Goal: Task Accomplishment & Management: Complete application form

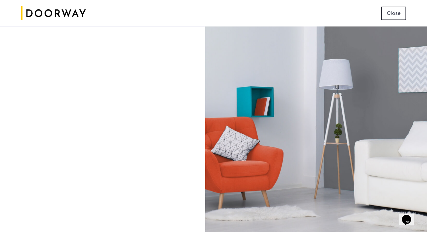
click at [150, 41] on div "Login Don’t have an account? Sign up now Email address Password Show Remember m…" at bounding box center [102, 128] width 205 height 205
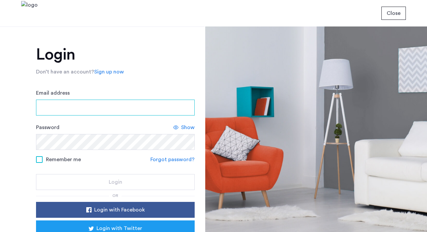
click at [84, 109] on input "Email address" at bounding box center [115, 108] width 159 height 16
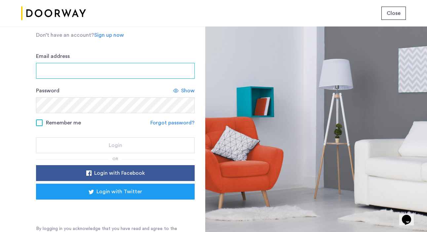
scroll to position [43, 0]
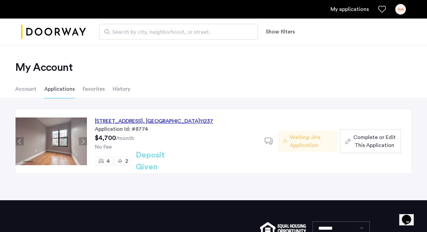
click at [376, 140] on span "Complete or Edit This Application" at bounding box center [375, 141] width 42 height 16
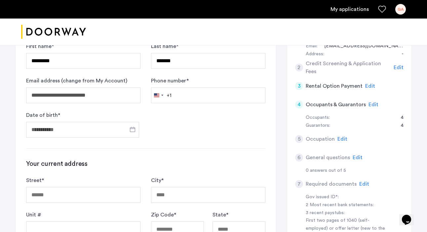
scroll to position [84, 0]
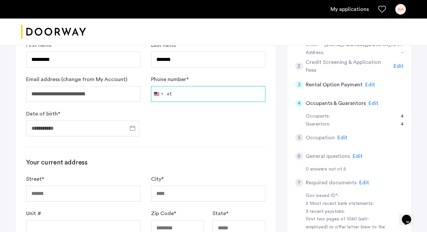
click at [201, 93] on input "Phone number *" at bounding box center [208, 94] width 114 height 16
type input "**********"
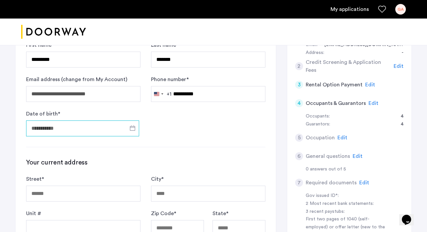
click at [90, 127] on input "Date of birth *" at bounding box center [82, 128] width 113 height 16
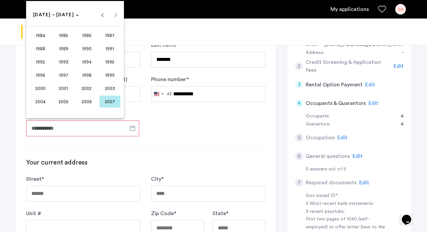
click at [86, 92] on span "2002" at bounding box center [86, 88] width 21 height 12
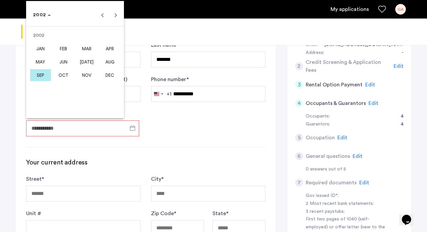
click at [35, 72] on span "SEP" at bounding box center [40, 75] width 21 height 12
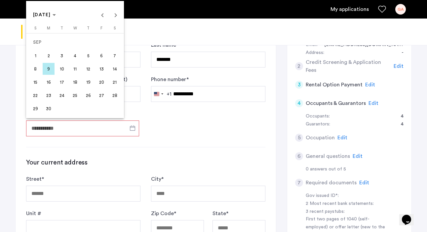
click at [72, 57] on span "4" at bounding box center [75, 56] width 12 height 12
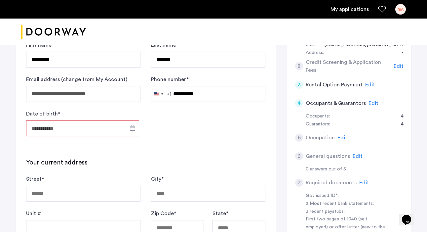
type input "**********"
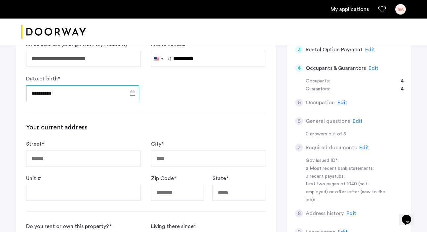
scroll to position [128, 0]
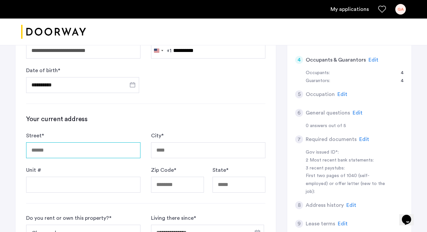
click at [76, 151] on input "Street *" at bounding box center [83, 150] width 114 height 16
type input "**********"
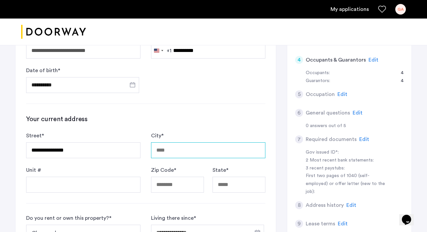
type input "*******"
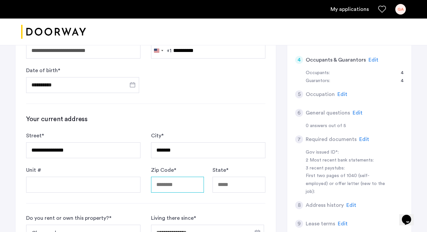
type input "*****"
type input "**"
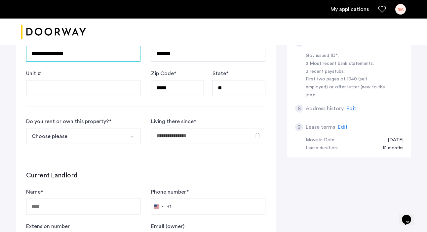
scroll to position [225, 0]
click at [104, 138] on button "Choose please" at bounding box center [75, 136] width 99 height 16
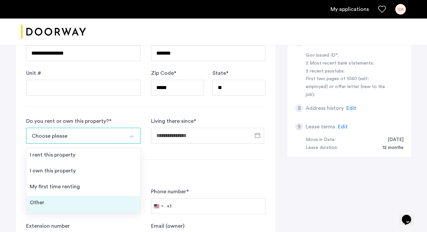
click at [100, 207] on li "Other" at bounding box center [83, 204] width 114 height 16
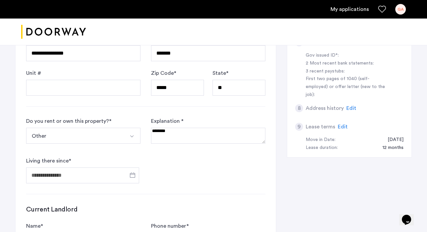
click at [193, 136] on textarea at bounding box center [208, 136] width 114 height 16
type textarea "*"
type textarea "**********"
click at [92, 178] on input "Living there since *" at bounding box center [82, 175] width 113 height 16
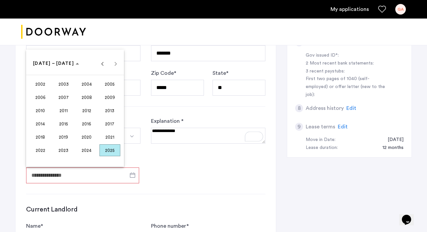
scroll to position [221, 0]
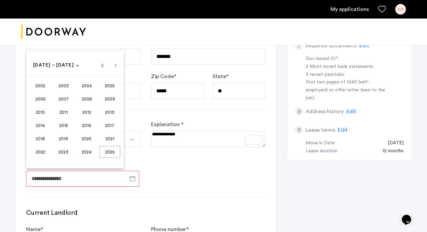
click at [44, 88] on span "2002" at bounding box center [40, 86] width 21 height 12
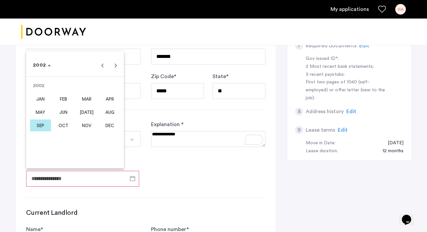
click at [41, 125] on span "SEP" at bounding box center [40, 125] width 21 height 12
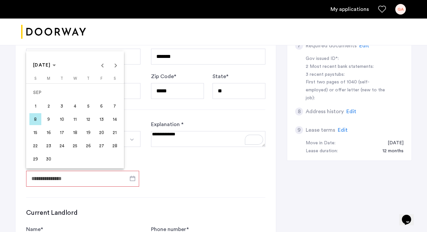
click at [74, 102] on span "4" at bounding box center [75, 106] width 12 height 12
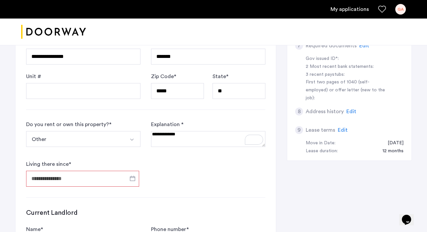
type input "**********"
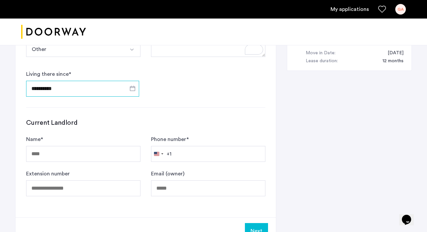
scroll to position [313, 0]
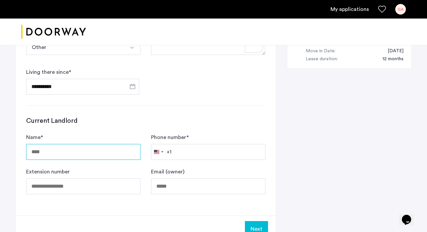
click at [69, 151] on input "Name *" at bounding box center [83, 152] width 114 height 16
click at [38, 135] on label "Name *" at bounding box center [34, 137] width 17 height 8
click at [38, 144] on input "Name *" at bounding box center [83, 152] width 114 height 16
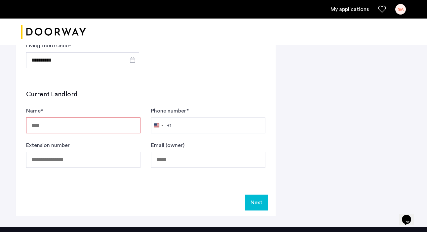
click at [81, 128] on input "Name *" at bounding box center [83, 125] width 114 height 16
type input "**********"
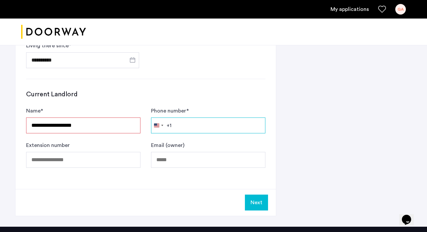
type input "**********"
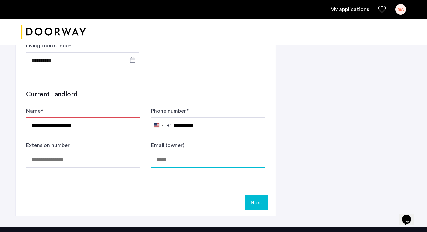
type input "**********"
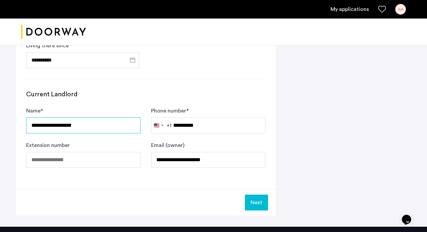
type input "**********"
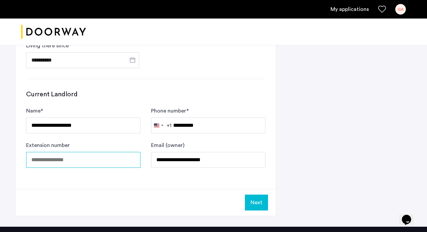
click at [86, 164] on input "Extension number" at bounding box center [83, 160] width 114 height 16
click at [223, 145] on div "**********" at bounding box center [208, 154] width 114 height 26
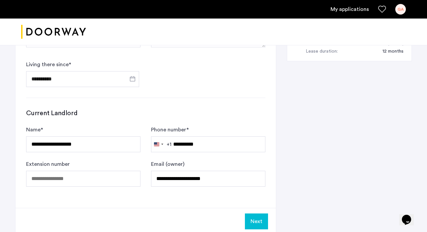
scroll to position [431, 0]
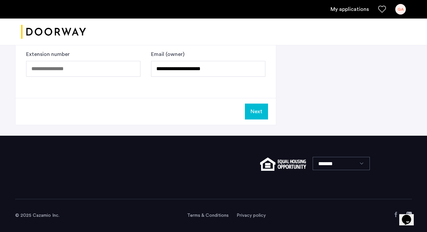
click at [261, 111] on button "Next" at bounding box center [256, 112] width 23 height 16
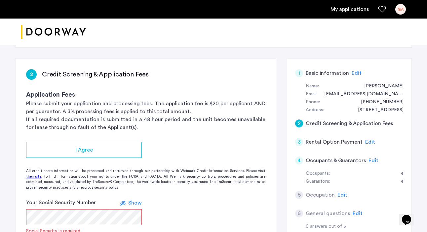
scroll to position [46, 0]
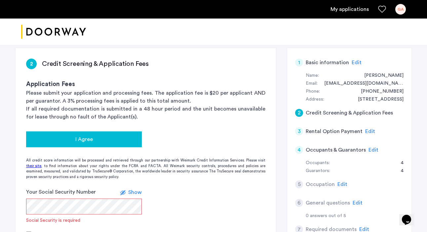
click at [120, 139] on div "I Agree" at bounding box center [83, 139] width 105 height 8
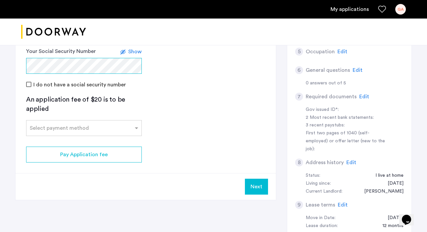
scroll to position [186, 0]
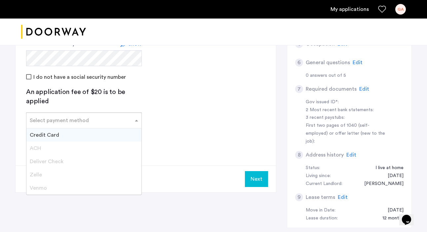
click at [68, 123] on div "Select payment method" at bounding box center [59, 120] width 59 height 8
click at [79, 134] on div "Credit Card" at bounding box center [83, 134] width 115 height 13
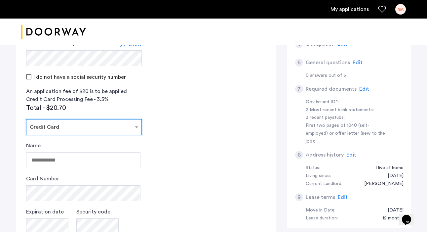
scroll to position [208, 0]
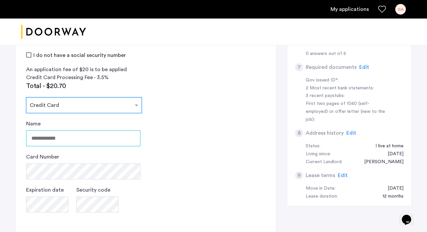
click at [82, 145] on input "Name" at bounding box center [83, 138] width 114 height 16
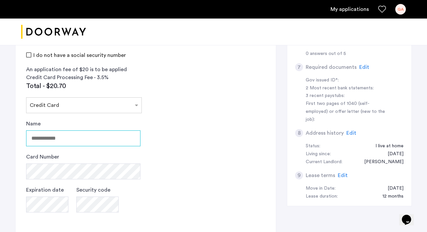
type input "**********"
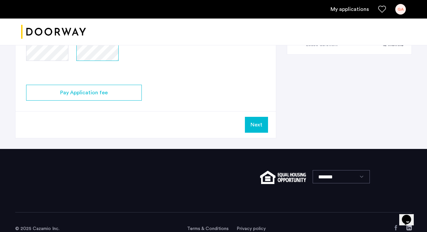
scroll to position [327, 0]
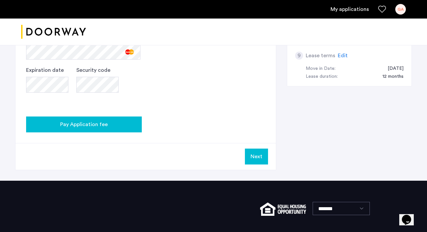
click at [131, 126] on div "Pay Application fee" at bounding box center [83, 124] width 105 height 8
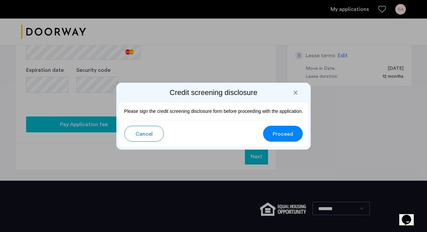
scroll to position [0, 0]
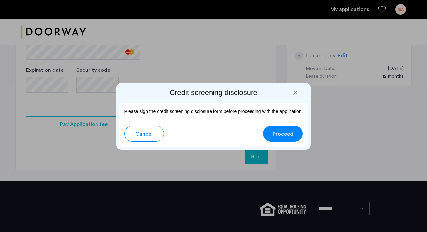
click at [291, 135] on span "Proceed" at bounding box center [283, 134] width 21 height 8
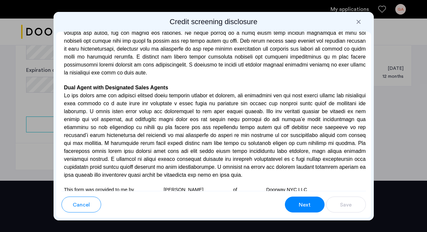
scroll to position [2072, 0]
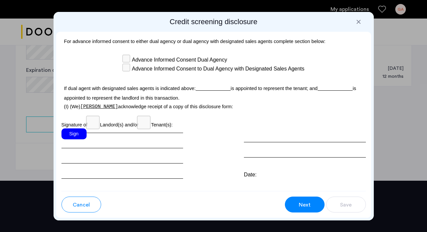
click at [72, 128] on div "Sign" at bounding box center [74, 133] width 25 height 11
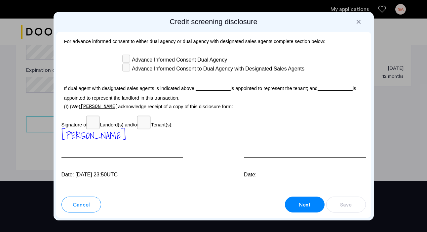
click at [299, 205] on div "Next" at bounding box center [305, 205] width 13 height 8
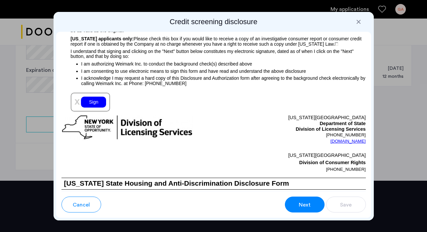
scroll to position [836, 0]
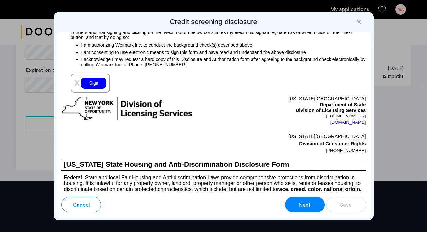
click at [96, 79] on div "Sign" at bounding box center [93, 83] width 25 height 11
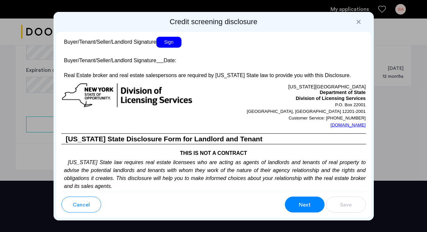
scroll to position [1371, 0]
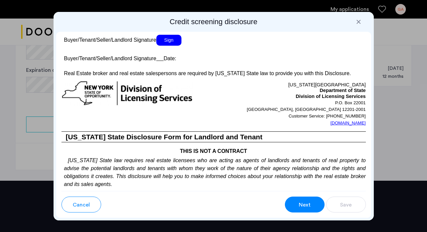
click at [169, 43] on span "Sign" at bounding box center [168, 40] width 25 height 11
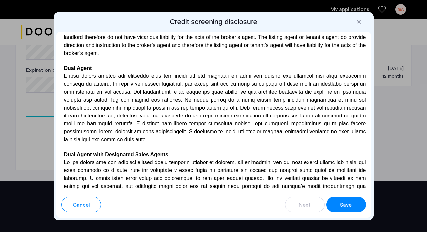
scroll to position [1806, 0]
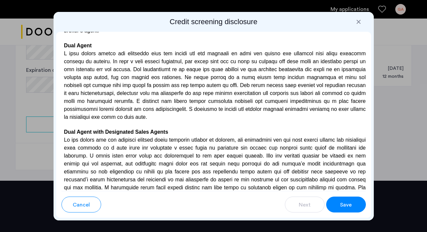
click at [348, 205] on span "Save" at bounding box center [346, 205] width 12 height 8
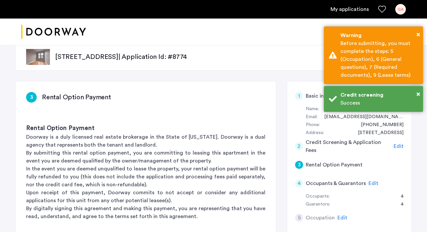
scroll to position [11, 0]
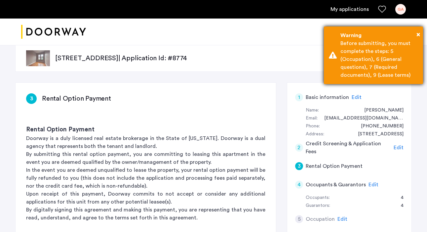
click at [376, 58] on div "Before submitting, you must complete the steps: 5 (Occupation), 6 (General ques…" at bounding box center [380, 59] width 78 height 40
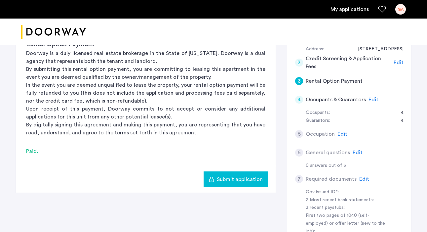
scroll to position [94, 0]
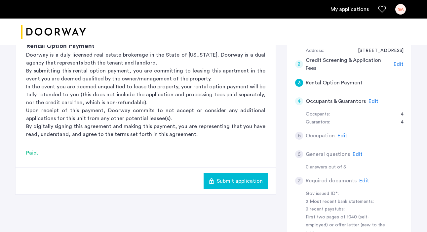
click at [373, 102] on span "Edit" at bounding box center [374, 101] width 10 height 5
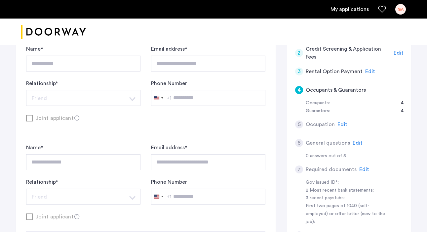
scroll to position [116, 0]
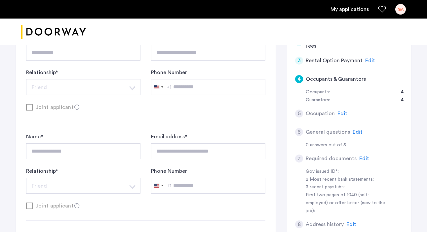
click at [342, 113] on span "Edit" at bounding box center [343, 113] width 10 height 5
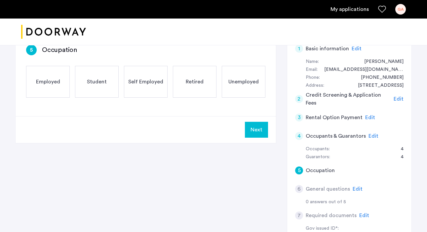
scroll to position [0, 0]
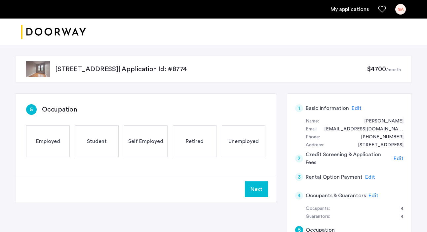
click at [241, 139] on span "Unemployed" at bounding box center [244, 141] width 30 height 8
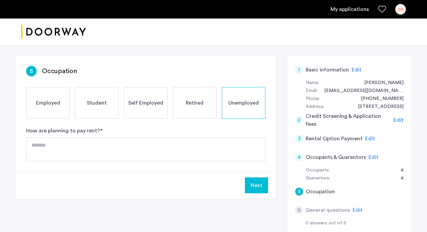
scroll to position [39, 0]
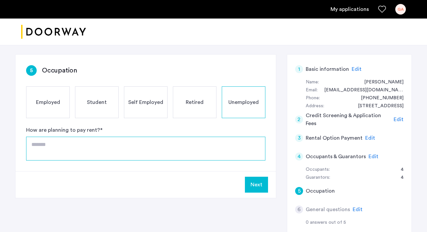
click at [173, 144] on textarea at bounding box center [145, 149] width 239 height 24
type textarea "*"
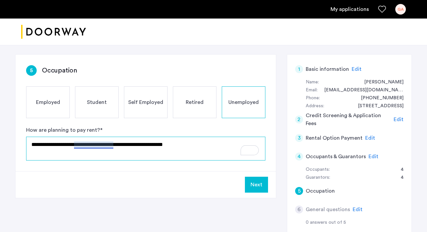
click at [100, 146] on textarea "**********" at bounding box center [145, 149] width 239 height 24
type textarea "**********"
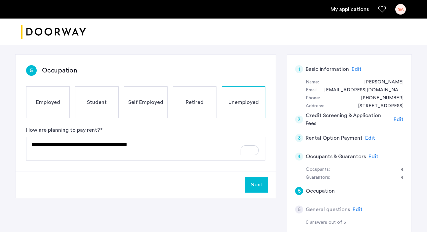
click at [259, 186] on button "Next" at bounding box center [256, 185] width 23 height 16
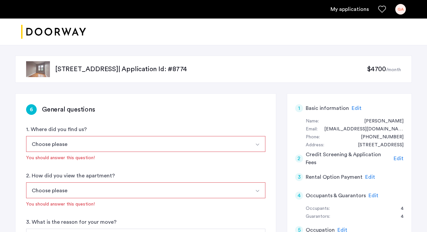
scroll to position [8, 0]
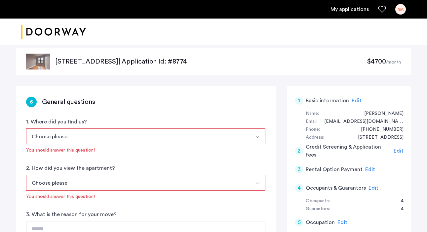
click at [226, 135] on button "Choose please" at bounding box center [138, 136] width 224 height 16
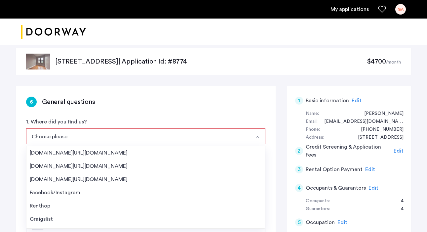
click at [171, 155] on div "Streeteasy.com/Zillow.com" at bounding box center [146, 153] width 232 height 8
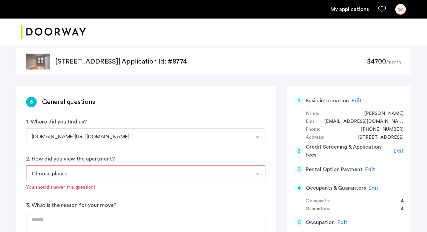
click at [148, 173] on button "Choose please" at bounding box center [138, 173] width 224 height 16
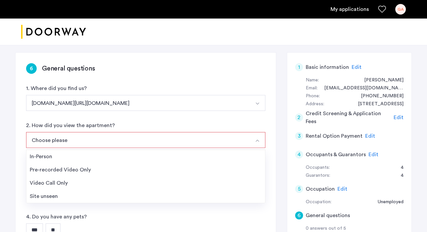
scroll to position [43, 0]
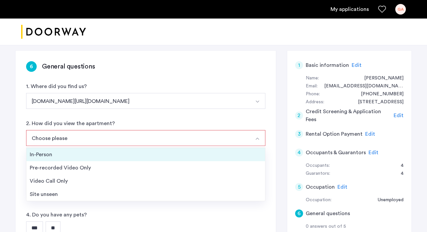
click at [151, 154] on div "In-Person" at bounding box center [146, 155] width 232 height 8
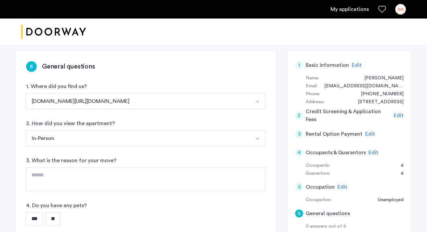
scroll to position [78, 0]
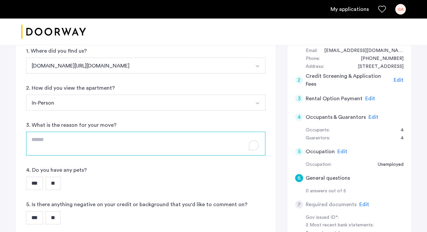
click at [143, 147] on textarea "To enrich screen reader interactions, please activate Accessibility in Grammarl…" at bounding box center [145, 144] width 239 height 24
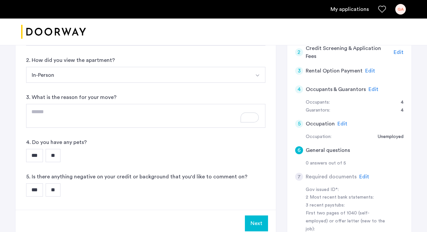
click at [39, 155] on input "***" at bounding box center [34, 155] width 17 height 13
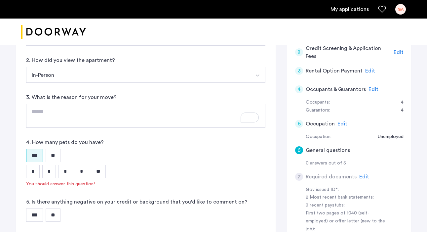
click at [54, 157] on input "**" at bounding box center [53, 155] width 15 height 13
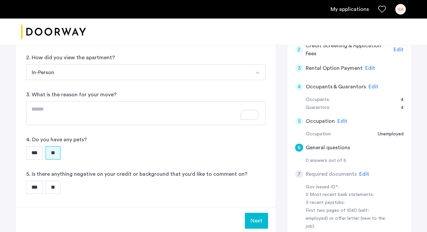
scroll to position [114, 0]
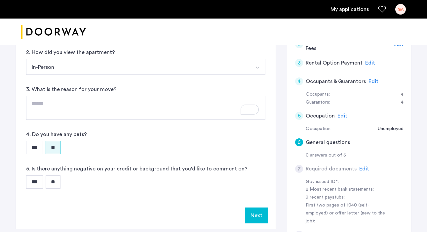
click at [58, 180] on input "**" at bounding box center [53, 181] width 15 height 13
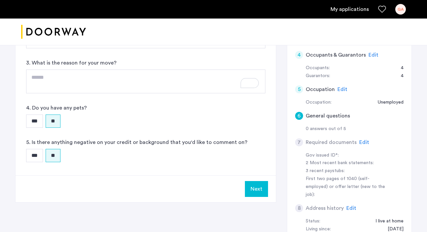
scroll to position [141, 0]
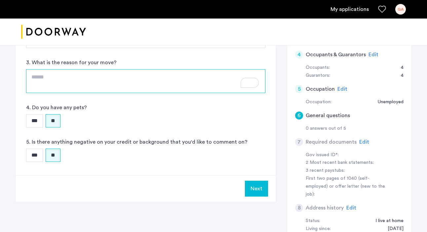
click at [146, 79] on textarea "To enrich screen reader interactions, please activate Accessibility in Grammarl…" at bounding box center [145, 81] width 239 height 24
type textarea "*******"
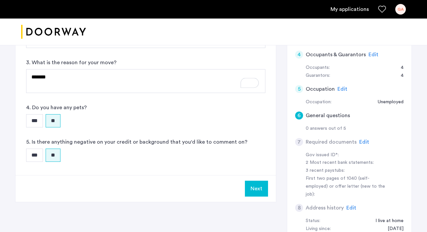
click at [257, 184] on button "Next" at bounding box center [256, 189] width 23 height 16
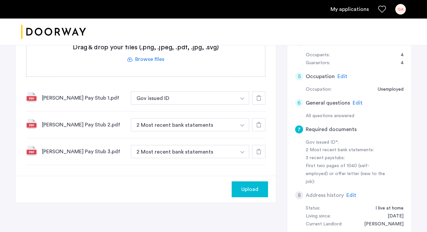
scroll to position [151, 0]
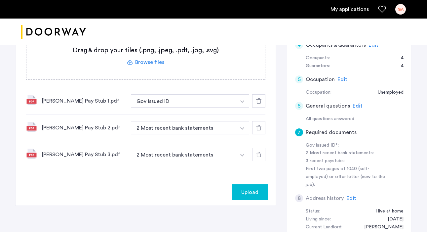
click at [244, 99] on button "button" at bounding box center [243, 100] width 14 height 13
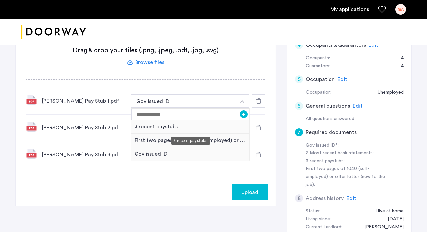
click at [202, 125] on div "3 recent paystubs" at bounding box center [190, 127] width 118 height 14
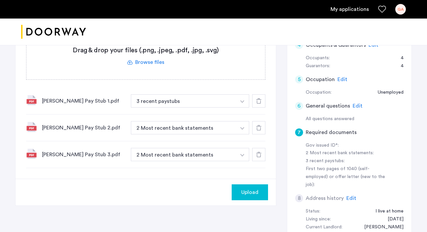
click at [239, 128] on button "button" at bounding box center [243, 127] width 14 height 13
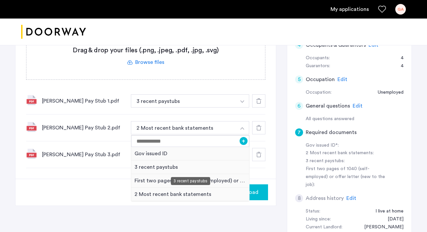
click at [200, 165] on div "3 recent paystubs" at bounding box center [190, 167] width 118 height 14
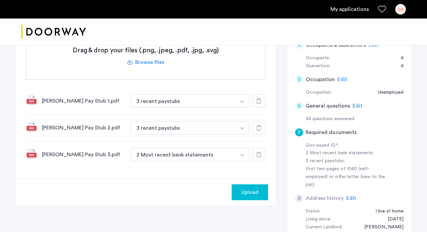
click at [244, 153] on button "button" at bounding box center [243, 154] width 14 height 13
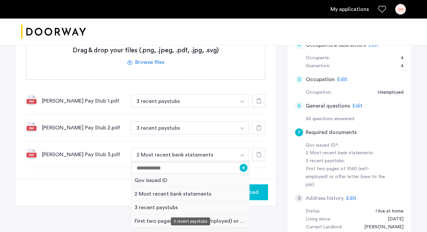
click at [190, 206] on div "3 recent paystubs" at bounding box center [190, 208] width 118 height 14
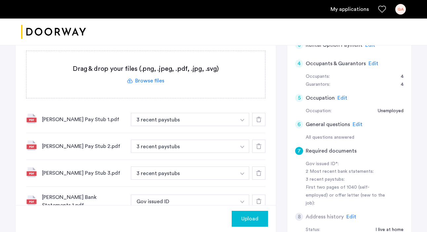
scroll to position [202, 0]
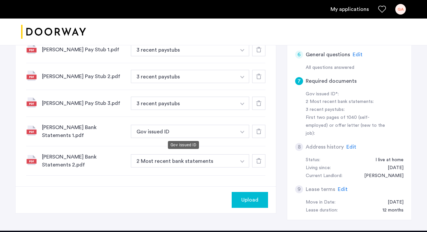
click at [228, 133] on button "Gov issued ID" at bounding box center [183, 131] width 105 height 13
click at [244, 130] on button "button" at bounding box center [243, 131] width 14 height 13
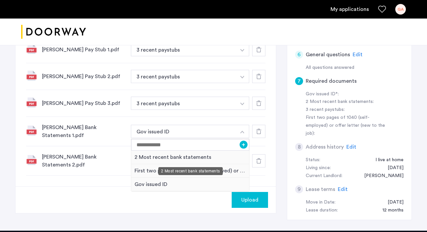
click at [207, 157] on div "2 Most recent bank statements" at bounding box center [190, 158] width 118 height 14
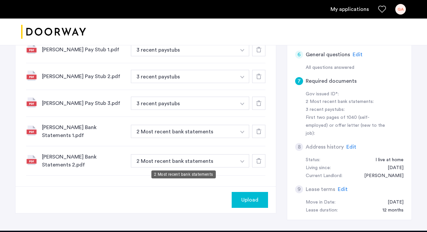
click at [233, 159] on button "2 Most recent bank statements" at bounding box center [183, 160] width 105 height 13
click at [245, 159] on button "button" at bounding box center [243, 160] width 14 height 13
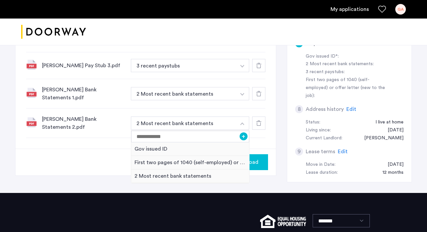
scroll to position [240, 0]
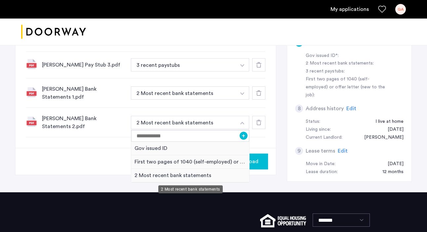
click at [206, 174] on div "2 Most recent bank statements" at bounding box center [190, 176] width 118 height 14
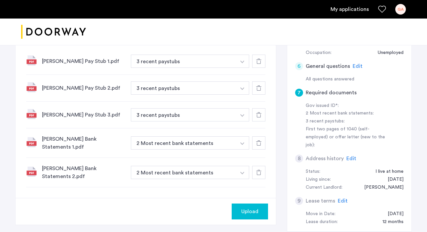
scroll to position [191, 0]
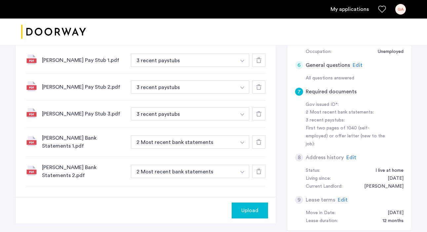
click at [256, 211] on span "Upload" at bounding box center [249, 210] width 17 height 8
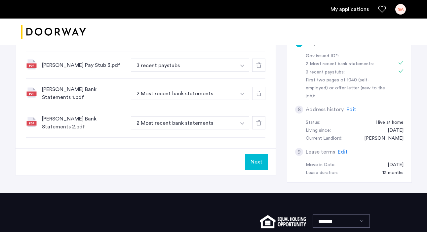
scroll to position [242, 0]
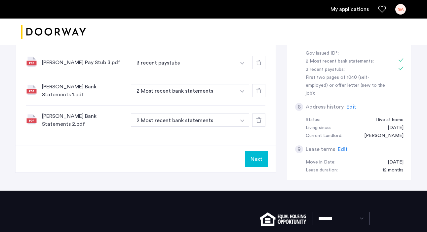
click at [260, 161] on button "Next" at bounding box center [256, 159] width 23 height 16
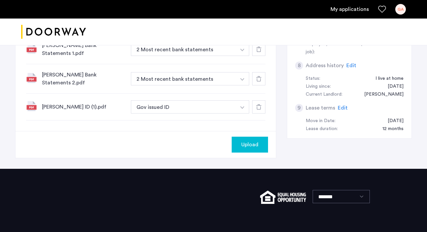
scroll to position [278, 0]
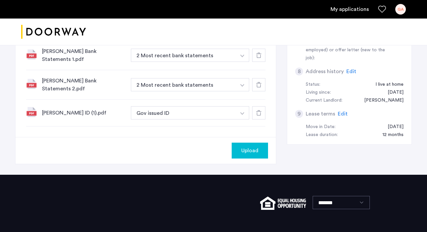
click at [248, 148] on span "Upload" at bounding box center [249, 151] width 17 height 8
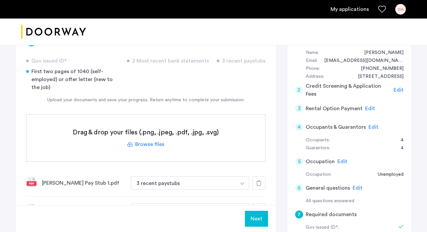
scroll to position [69, 0]
drag, startPoint x: 86, startPoint y: 70, endPoint x: 31, endPoint y: 71, distance: 55.3
click at [31, 72] on div "First two pages of 1040 (self-employed) or offer letter (new to the job)" at bounding box center [72, 79] width 93 height 24
copy div "First two pages of 1040"
click at [111, 69] on div "First two pages of 1040 (self-employed) or offer letter (new to the job)" at bounding box center [72, 79] width 93 height 24
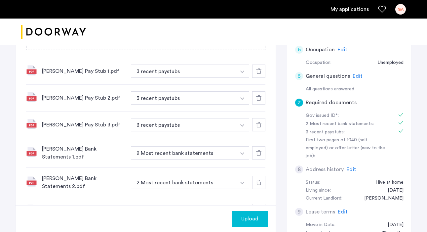
scroll to position [280, 0]
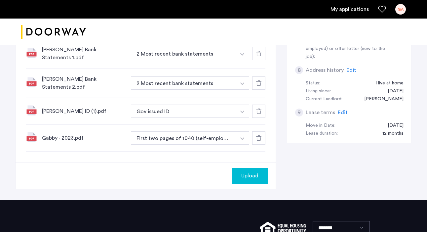
click at [242, 137] on img "button" at bounding box center [242, 138] width 4 height 3
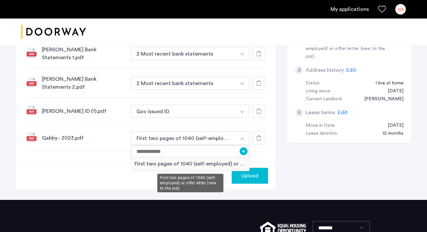
click at [196, 162] on div "First two pages of 1040 (self-employed) or offer letter (new to the job)" at bounding box center [190, 164] width 118 height 14
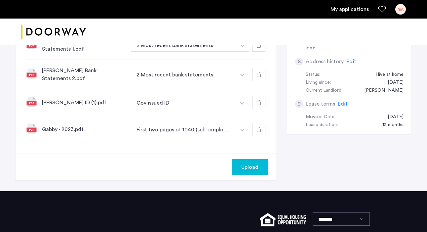
scroll to position [281, 0]
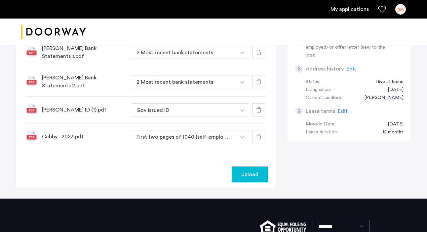
click at [261, 138] on icon at bounding box center [258, 136] width 5 height 5
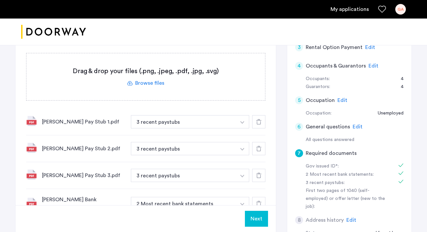
scroll to position [113, 0]
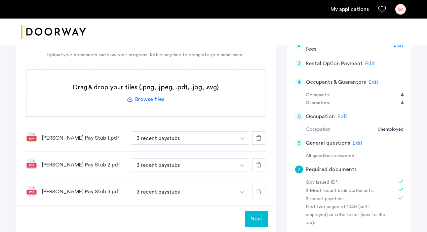
click at [149, 96] on label at bounding box center [145, 92] width 239 height 47
click at [0, 0] on input "file" at bounding box center [0, 0] width 0 height 0
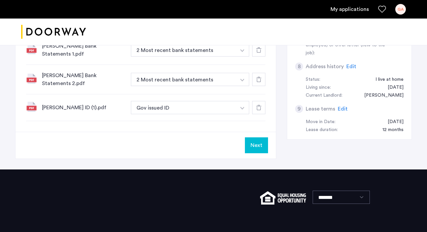
scroll to position [227, 0]
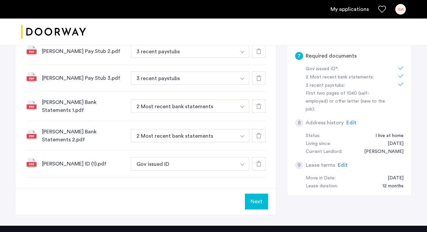
click at [254, 203] on button "Next" at bounding box center [256, 202] width 23 height 16
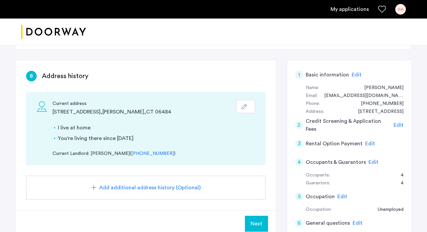
scroll to position [40, 0]
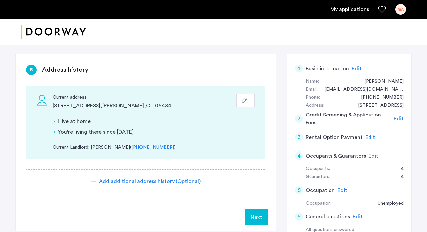
click at [398, 119] on span "Edit" at bounding box center [399, 118] width 10 height 5
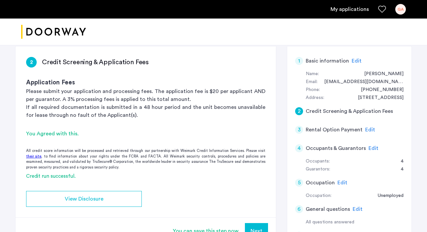
scroll to position [48, 0]
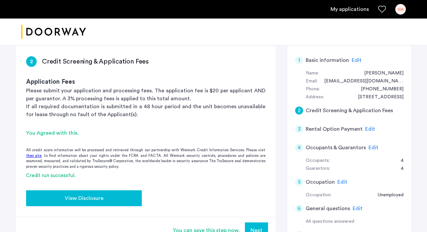
click at [105, 198] on div "View Disclosure" at bounding box center [83, 198] width 105 height 8
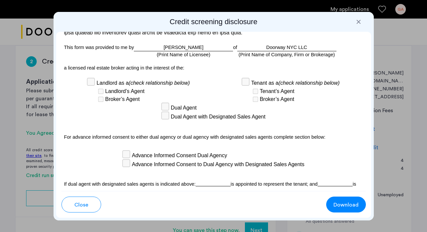
scroll to position [1992, 0]
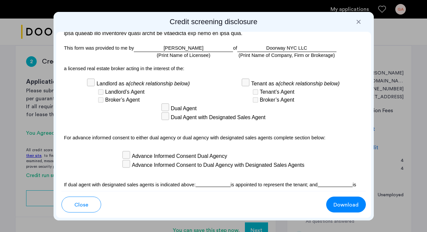
click at [87, 204] on span "Close" at bounding box center [81, 205] width 14 height 8
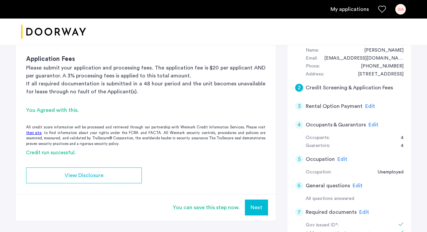
scroll to position [71, 0]
click at [260, 204] on button "Next" at bounding box center [256, 207] width 23 height 16
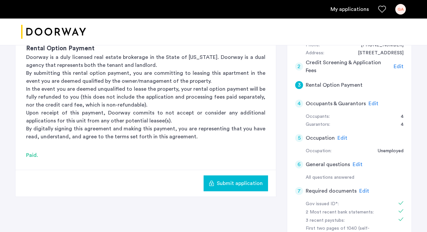
scroll to position [103, 0]
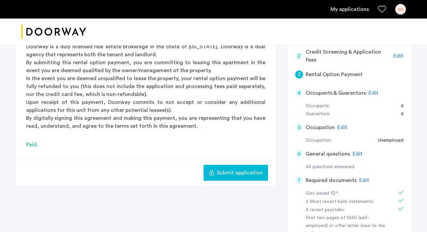
click at [249, 173] on span "Submit application" at bounding box center [240, 173] width 46 height 8
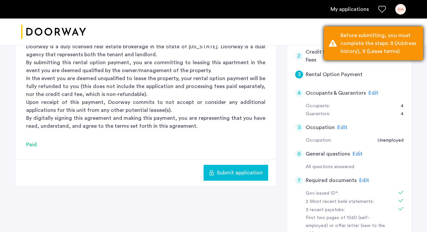
click at [366, 43] on div "Before submitting, you must complete the steps: 8 (Address history), 9 (Lease t…" at bounding box center [380, 43] width 78 height 24
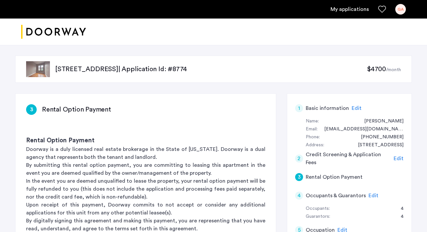
scroll to position [50, 0]
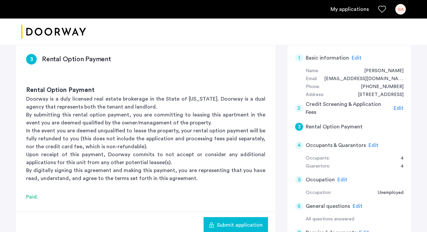
click at [356, 120] on div "3 Rental Option Payment" at bounding box center [349, 126] width 109 height 19
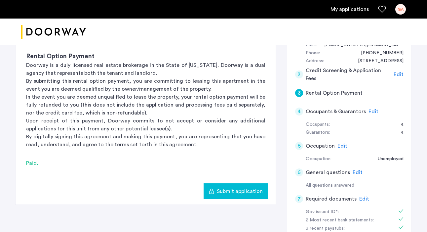
scroll to position [83, 0]
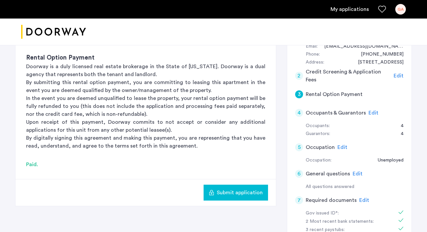
click at [302, 93] on div "3" at bounding box center [299, 94] width 8 height 8
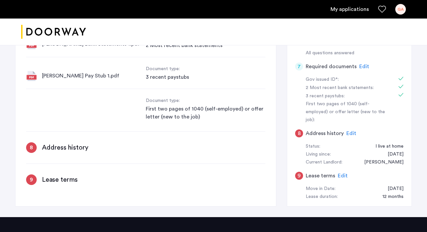
scroll to position [218, 0]
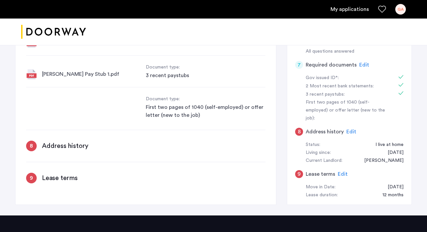
click at [76, 141] on h3 "Address history" at bounding box center [65, 145] width 46 height 9
click at [351, 129] on span "Edit" at bounding box center [352, 131] width 10 height 5
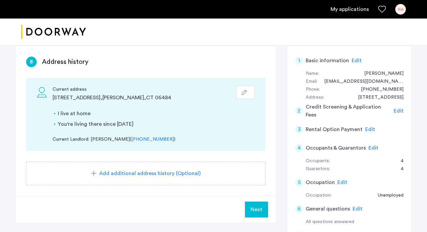
scroll to position [57, 0]
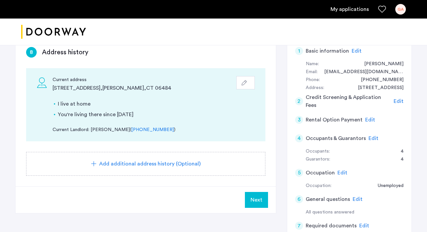
click at [245, 84] on icon "button" at bounding box center [244, 82] width 5 height 5
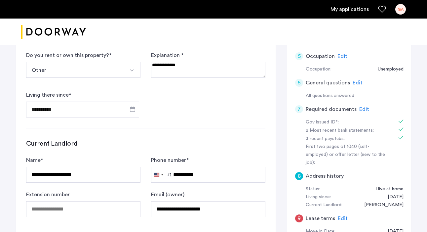
scroll to position [176, 0]
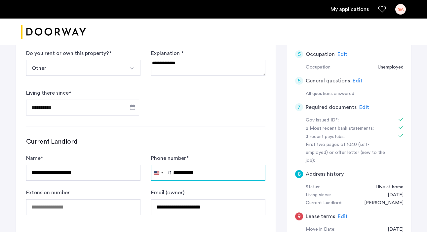
click at [188, 174] on input "**********" at bounding box center [208, 173] width 114 height 16
drag, startPoint x: 204, startPoint y: 174, endPoint x: 183, endPoint y: 174, distance: 20.5
click at [183, 174] on input "**********" at bounding box center [208, 173] width 114 height 16
type input "**********"
click at [197, 142] on h3 "Current Landlord" at bounding box center [145, 141] width 239 height 9
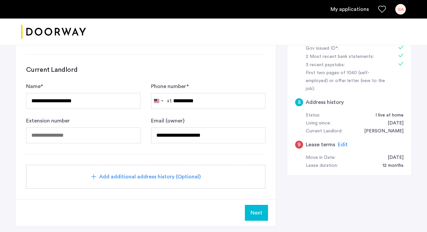
scroll to position [248, 0]
click at [259, 208] on button "Next" at bounding box center [256, 212] width 23 height 16
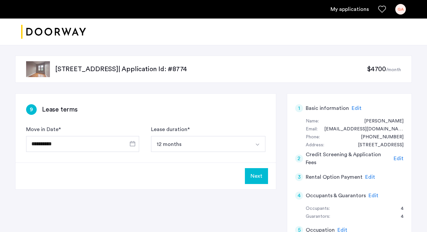
click at [261, 173] on button "Next" at bounding box center [256, 176] width 23 height 16
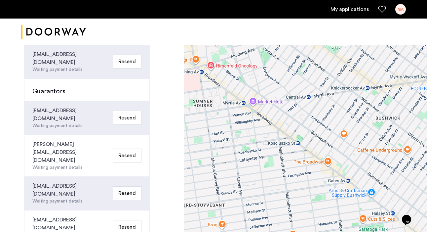
scroll to position [278, 0]
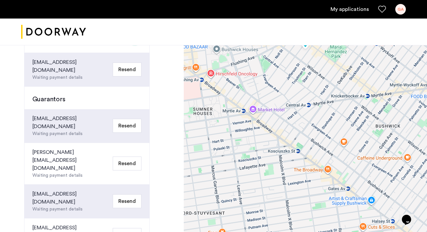
click at [134, 228] on button "Resend" at bounding box center [127, 235] width 29 height 14
click at [132, 228] on button "Resend" at bounding box center [127, 235] width 29 height 14
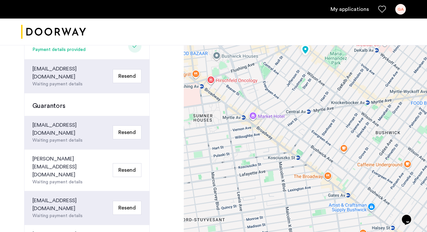
scroll to position [143, 0]
